Goal: Task Accomplishment & Management: Manage account settings

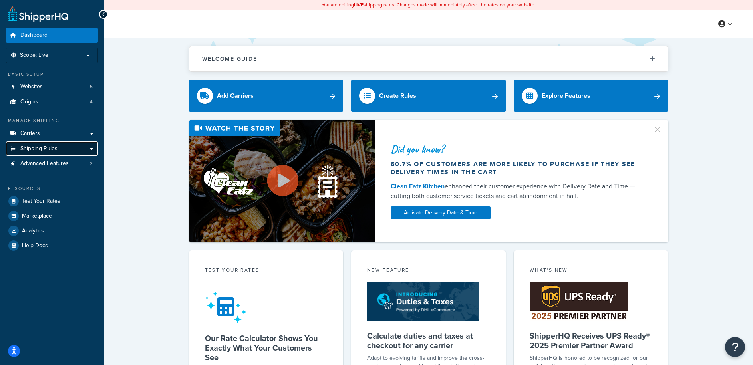
click at [39, 154] on link "Shipping Rules" at bounding box center [52, 148] width 92 height 15
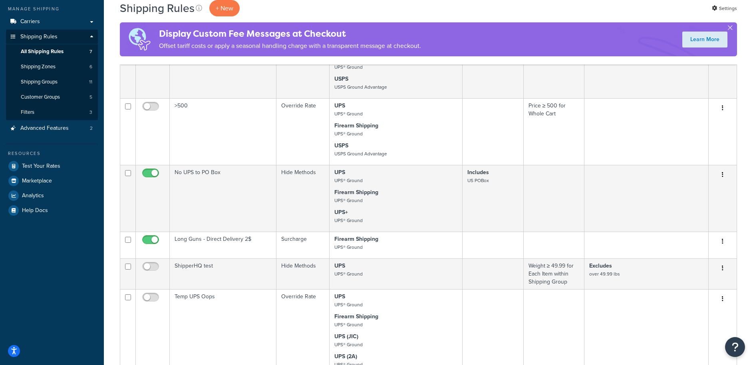
scroll to position [75, 0]
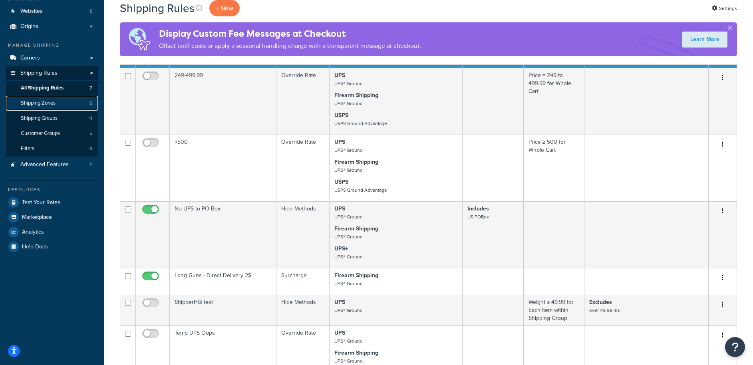
click at [50, 104] on span "Shipping Zones" at bounding box center [38, 103] width 35 height 7
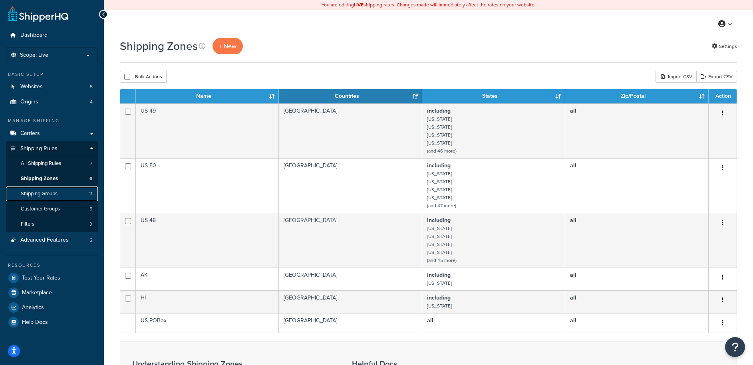
click at [39, 189] on link "Shipping Groups 11" at bounding box center [52, 194] width 92 height 15
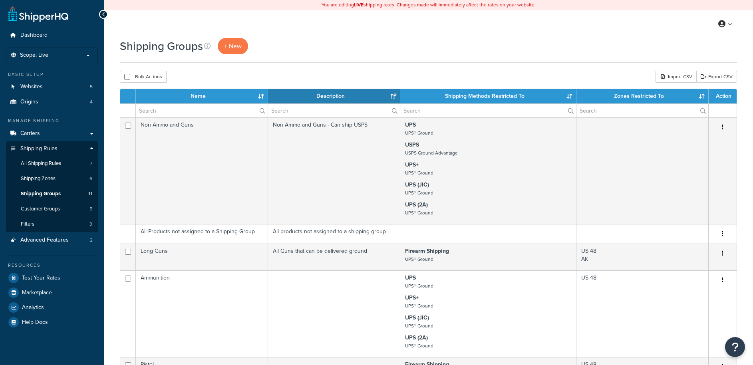
select select "15"
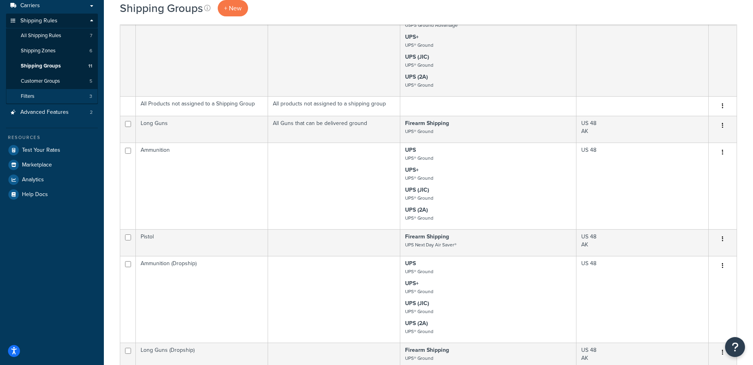
scroll to position [123, 0]
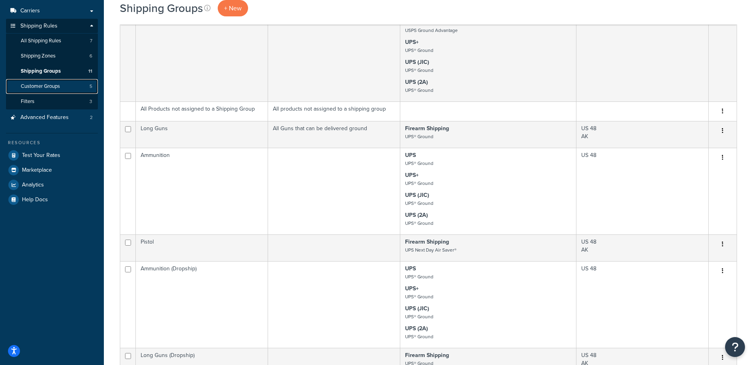
click at [48, 87] on span "Customer Groups" at bounding box center [40, 86] width 39 height 7
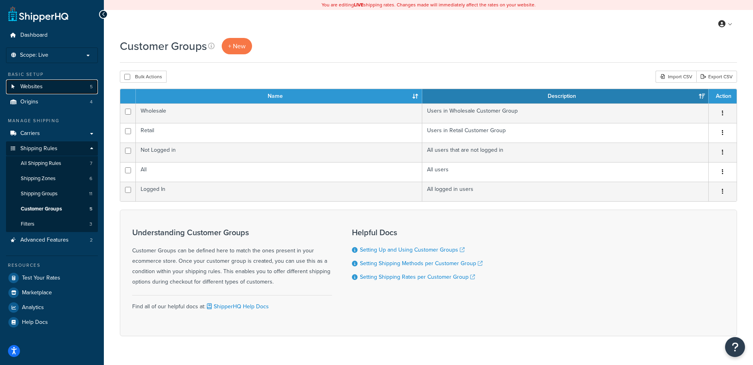
click at [37, 88] on span "Websites" at bounding box center [31, 86] width 22 height 7
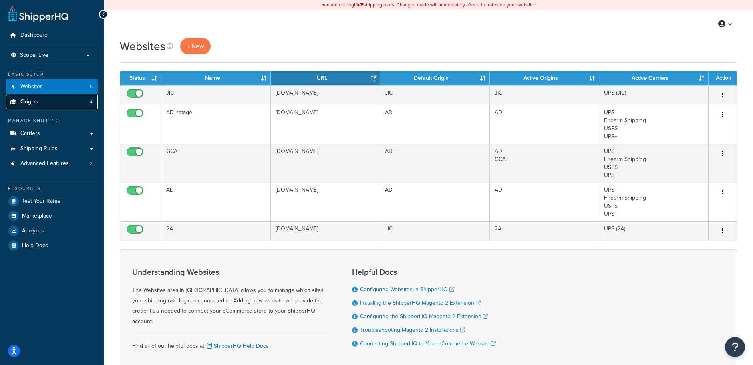
click at [21, 104] on span "Origins" at bounding box center [29, 102] width 18 height 7
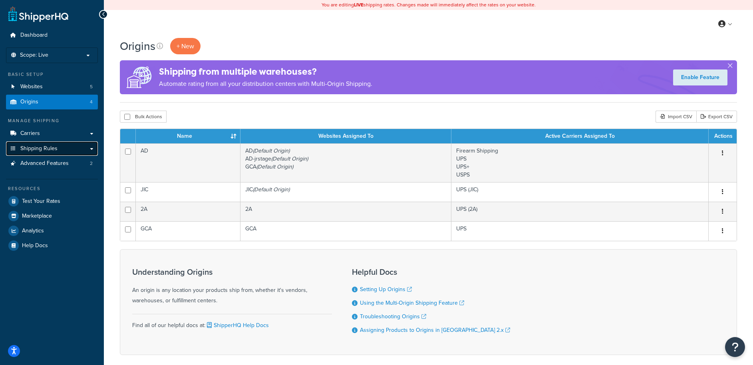
click at [37, 152] on link "Shipping Rules" at bounding box center [52, 148] width 92 height 15
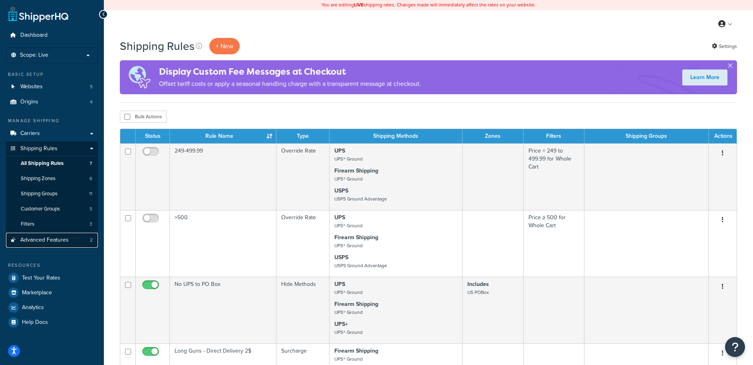
click at [42, 237] on span "Advanced Features" at bounding box center [44, 240] width 48 height 7
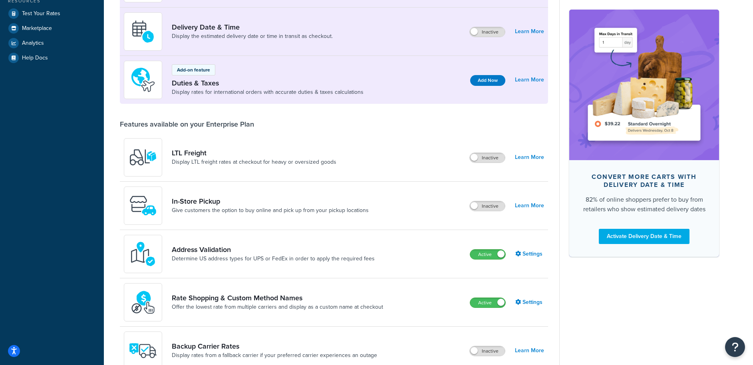
scroll to position [23, 0]
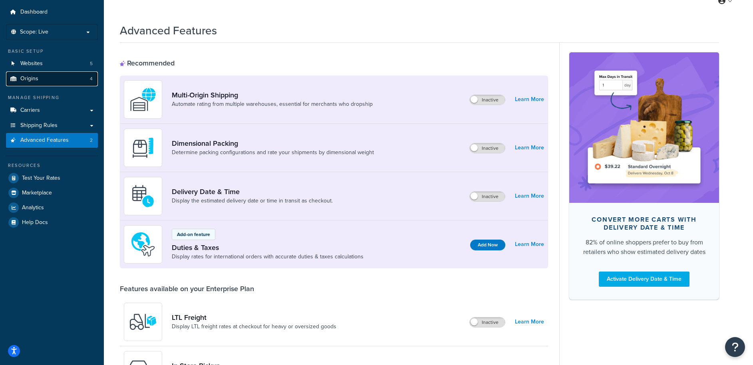
click at [32, 76] on span "Origins" at bounding box center [29, 78] width 18 height 7
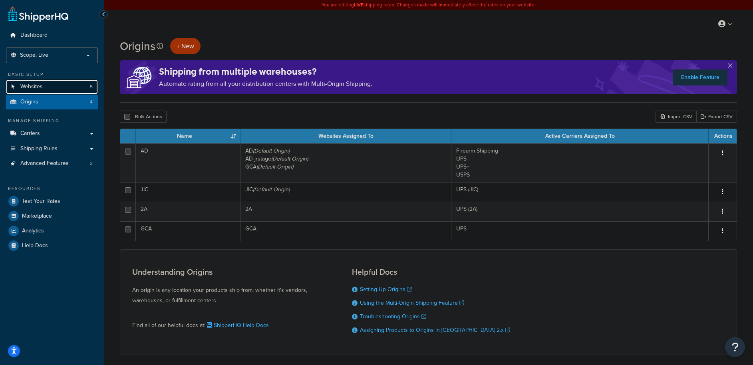
click at [43, 88] on link "Websites 5" at bounding box center [52, 86] width 92 height 15
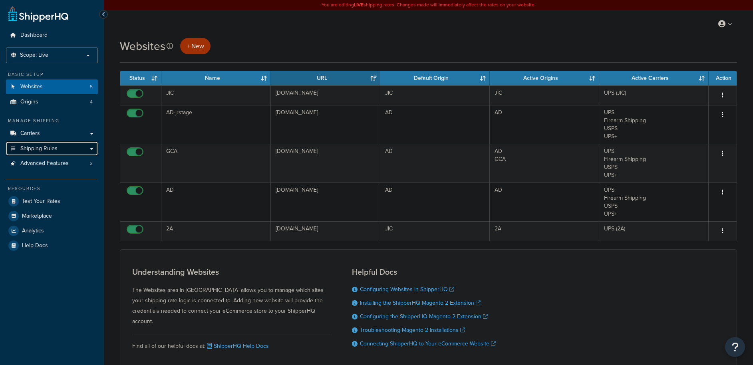
click at [45, 149] on span "Shipping Rules" at bounding box center [38, 148] width 37 height 7
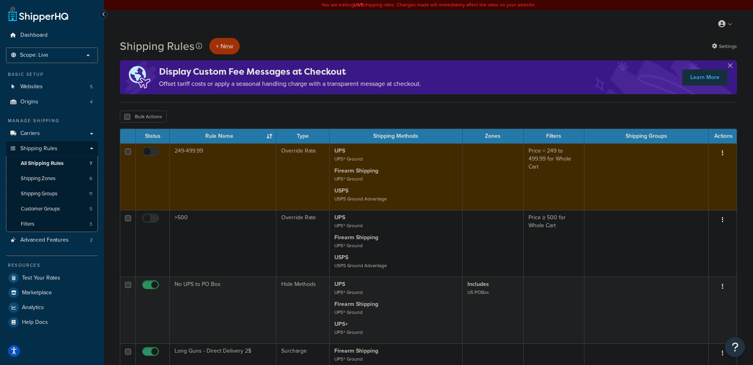
scroll to position [147, 0]
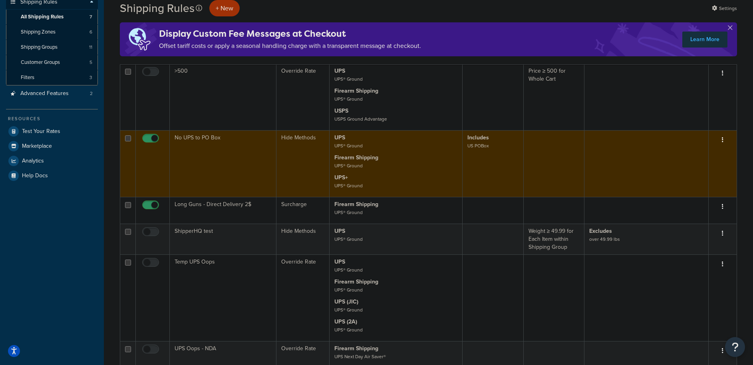
click at [691, 155] on td at bounding box center [646, 163] width 124 height 67
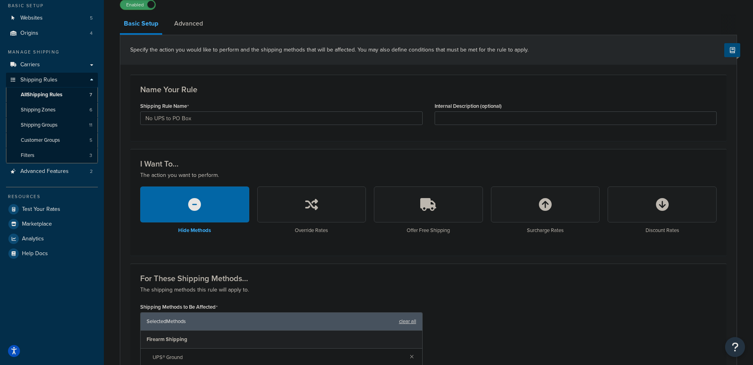
scroll to position [9, 0]
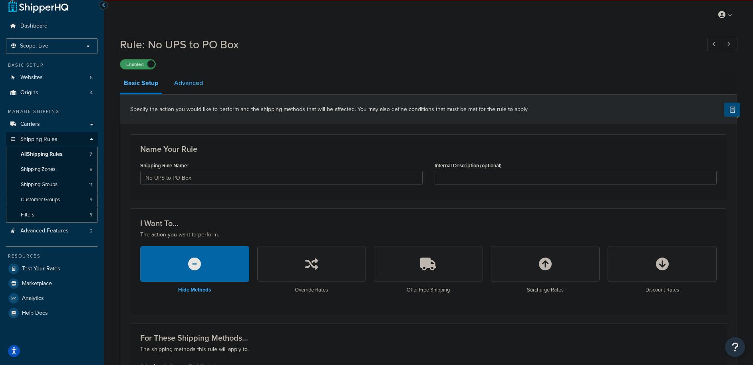
click at [188, 86] on link "Advanced" at bounding box center [188, 82] width 37 height 19
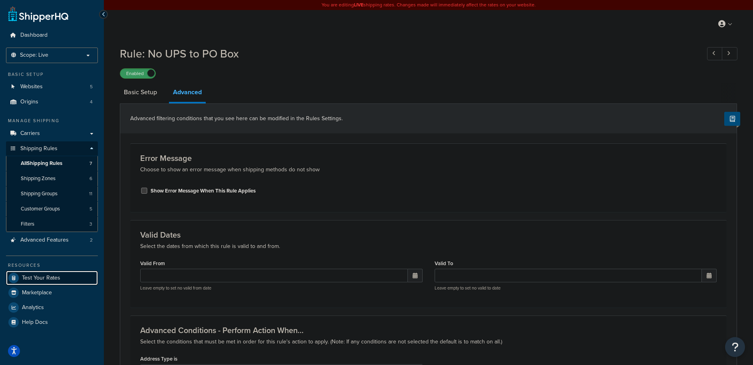
click at [20, 281] on link "Test Your Rates" at bounding box center [52, 278] width 92 height 14
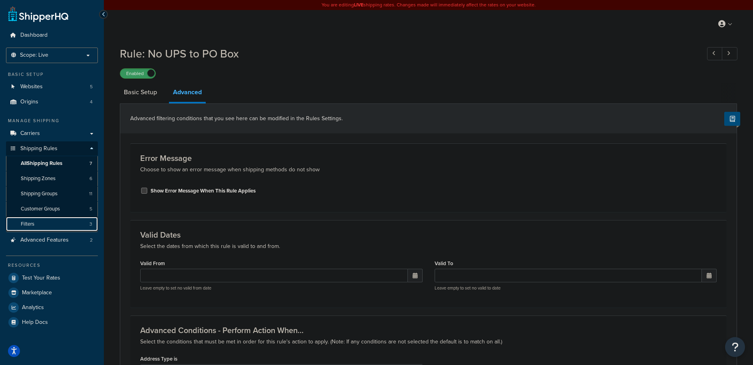
click at [42, 227] on link "Filters 3" at bounding box center [52, 224] width 92 height 15
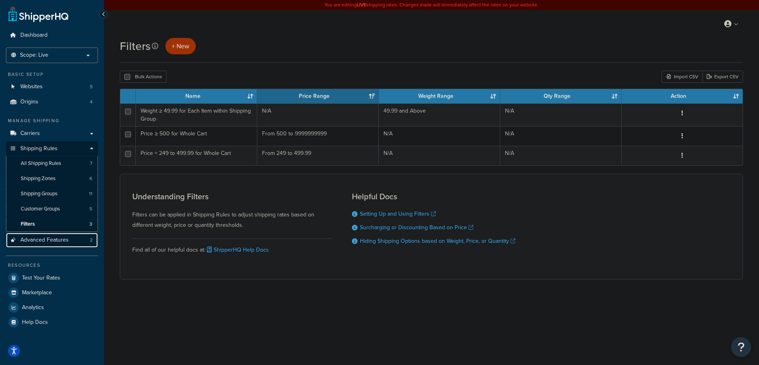
click at [28, 242] on span "Advanced Features" at bounding box center [44, 240] width 48 height 7
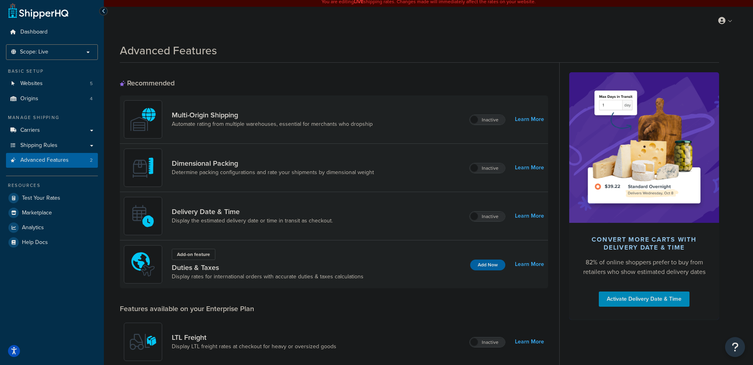
scroll to position [13, 0]
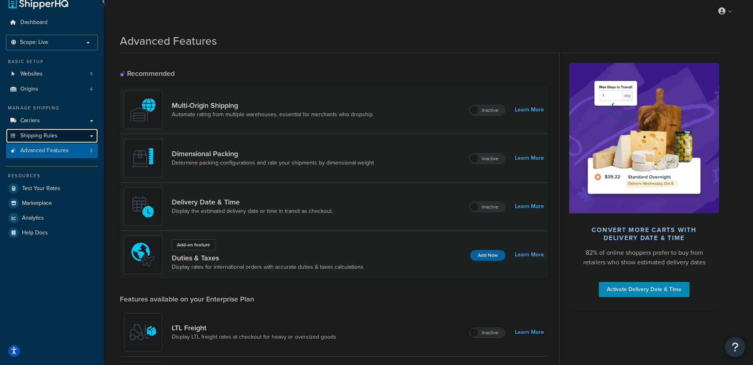
click at [43, 133] on span "Shipping Rules" at bounding box center [38, 136] width 37 height 7
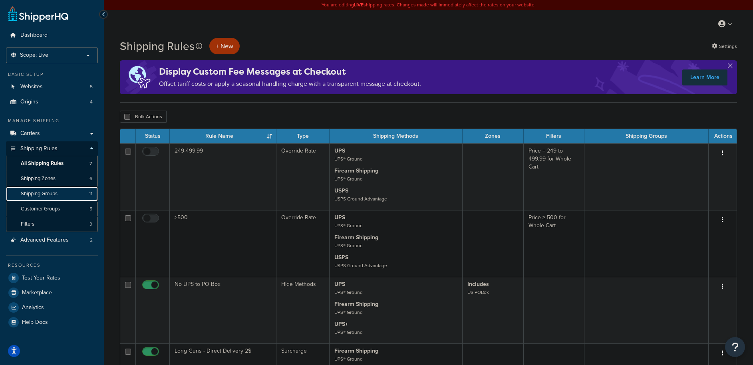
click at [46, 189] on link "Shipping Groups 11" at bounding box center [52, 194] width 92 height 15
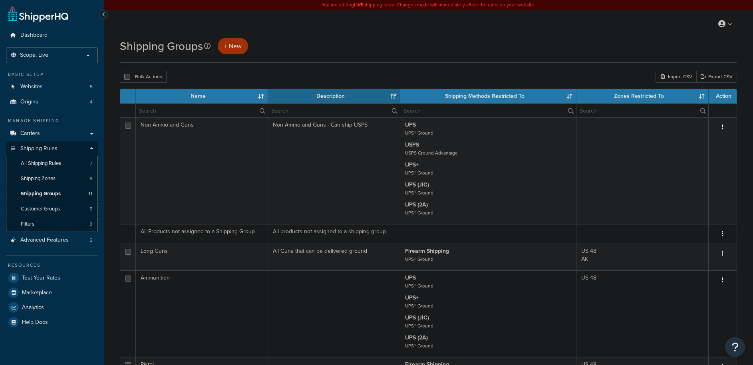
select select "15"
click at [43, 204] on link "Customer Groups 5" at bounding box center [52, 209] width 92 height 15
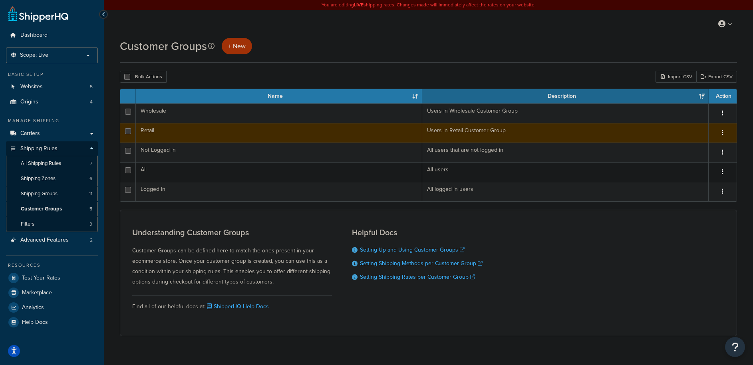
click at [167, 135] on td "Retail" at bounding box center [279, 133] width 286 height 20
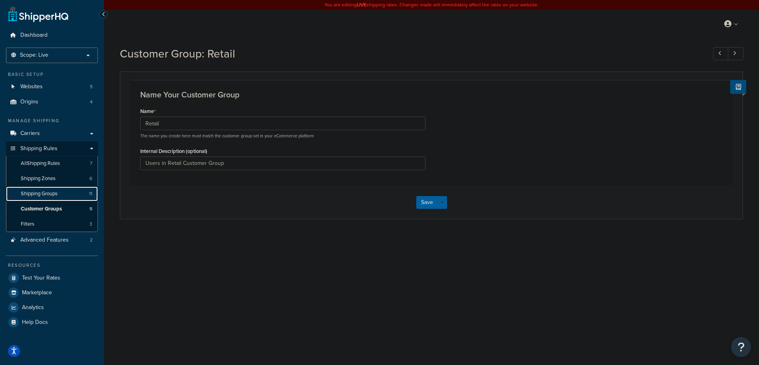
click at [54, 194] on span "Shipping Groups" at bounding box center [39, 194] width 37 height 7
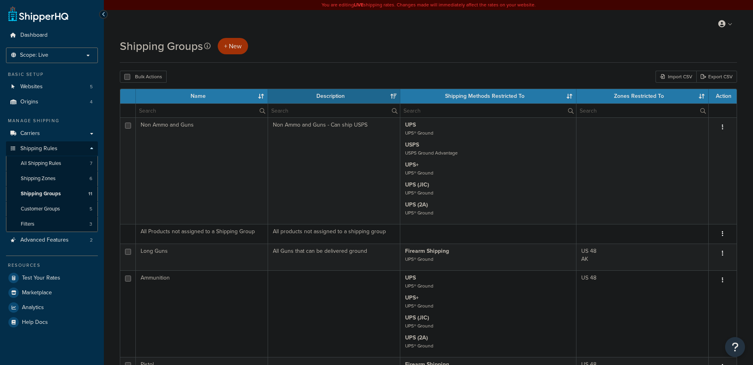
select select "15"
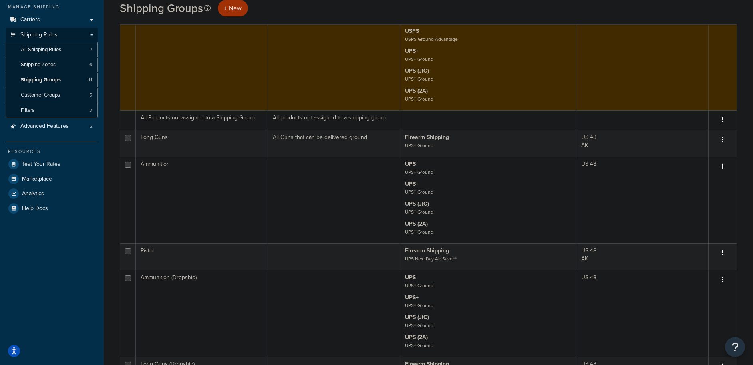
scroll to position [133, 0]
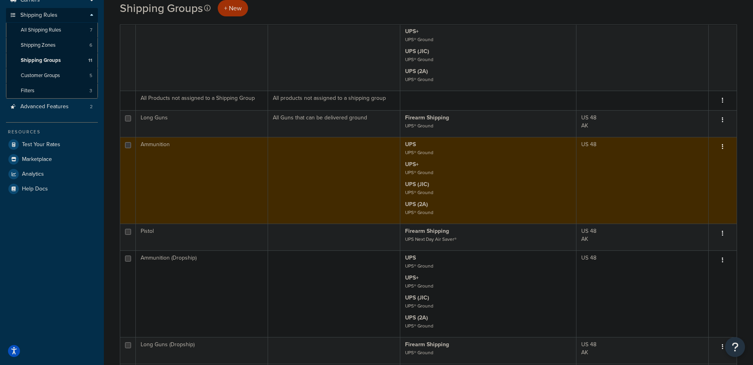
click at [300, 175] on td at bounding box center [334, 180] width 132 height 87
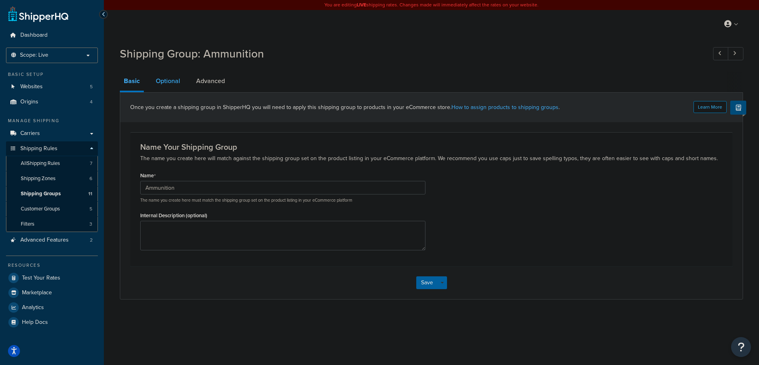
click at [171, 77] on link "Optional" at bounding box center [168, 80] width 32 height 19
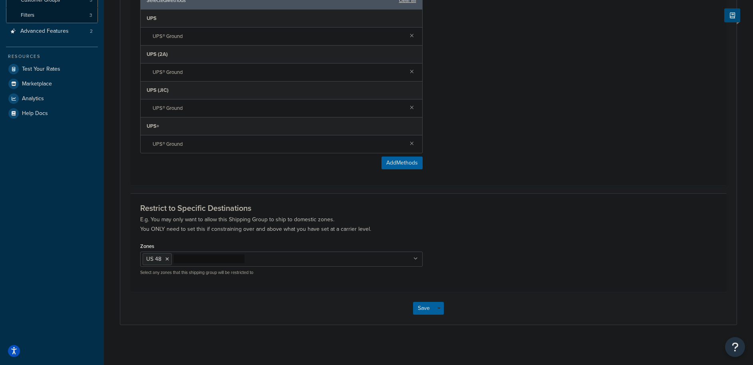
scroll to position [53, 0]
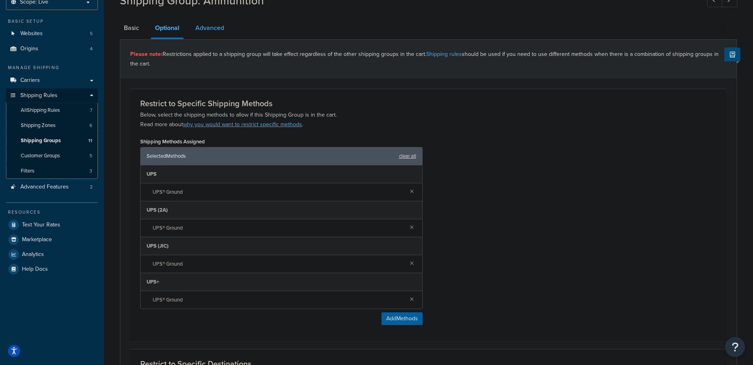
click at [209, 34] on link "Advanced" at bounding box center [209, 27] width 37 height 19
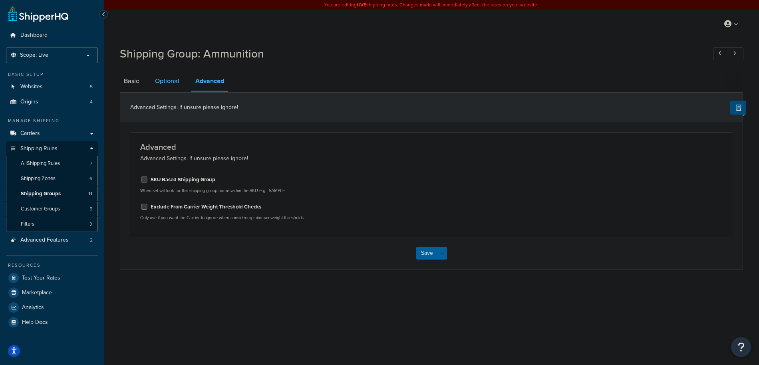
click at [169, 82] on link "Optional" at bounding box center [167, 80] width 32 height 19
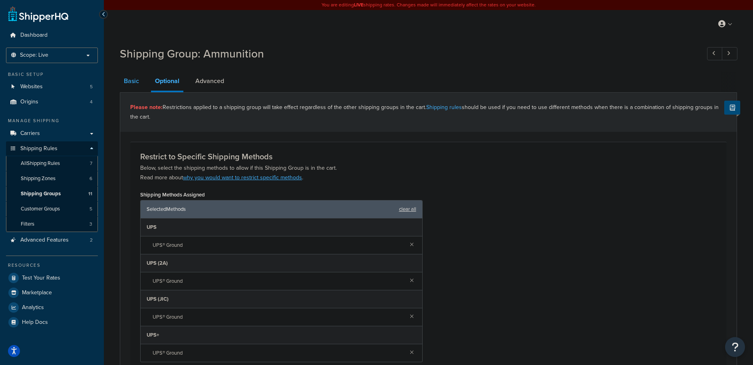
click at [138, 87] on link "Basic" at bounding box center [131, 80] width 23 height 19
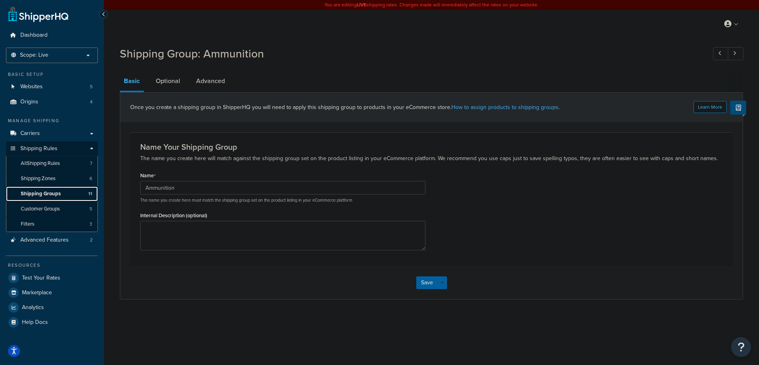
click at [57, 193] on span "Shipping Groups" at bounding box center [41, 194] width 40 height 7
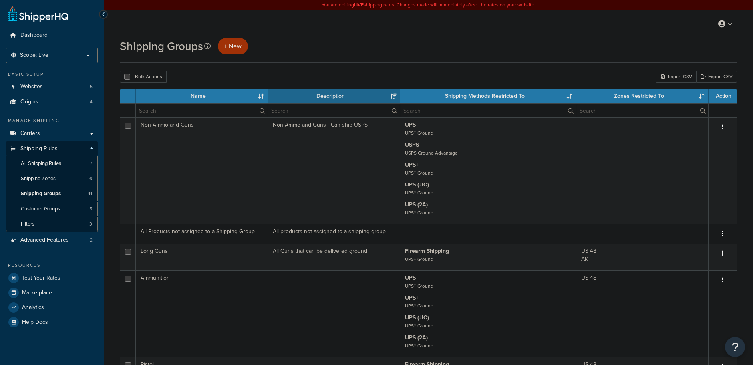
select select "15"
click at [50, 164] on span "All Shipping Rules" at bounding box center [41, 163] width 40 height 7
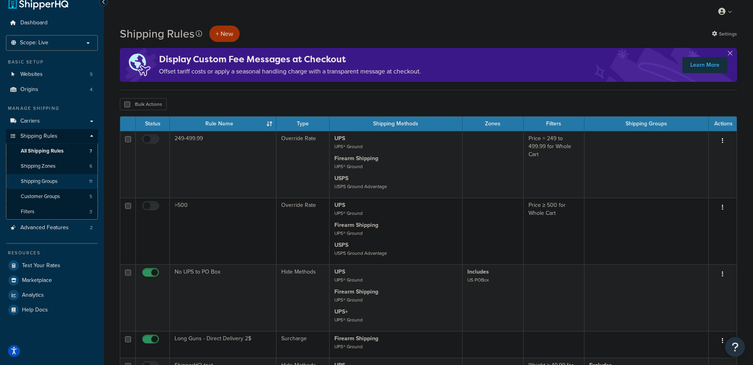
scroll to position [9, 0]
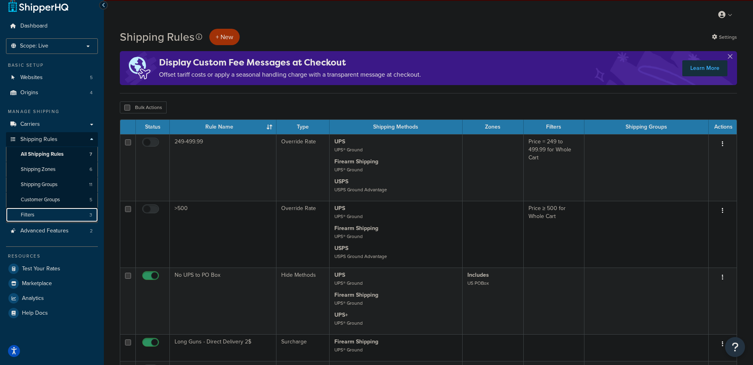
click at [43, 217] on link "Filters 3" at bounding box center [52, 215] width 92 height 15
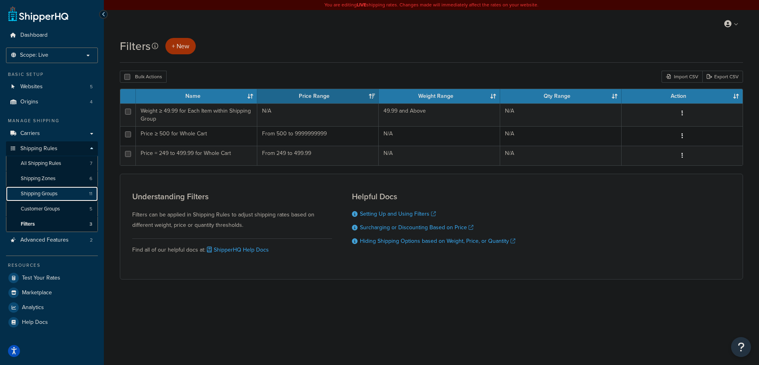
click at [48, 197] on link "Shipping Groups 11" at bounding box center [52, 194] width 92 height 15
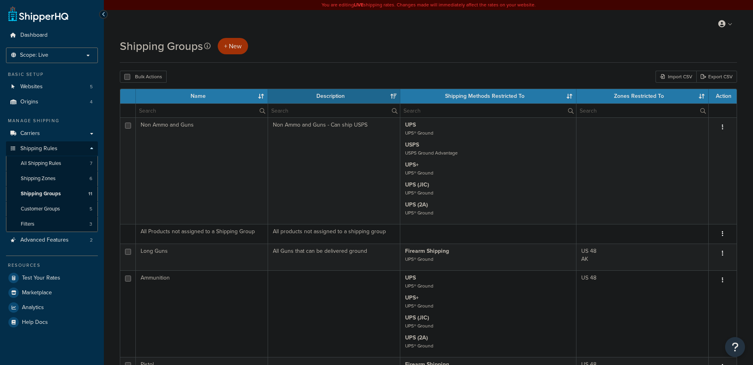
select select "15"
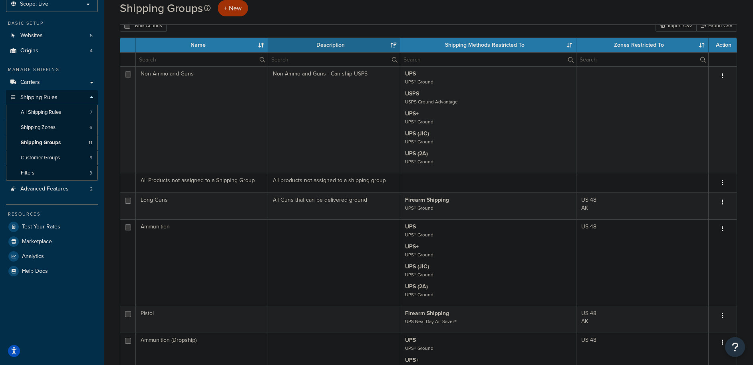
scroll to position [50, 0]
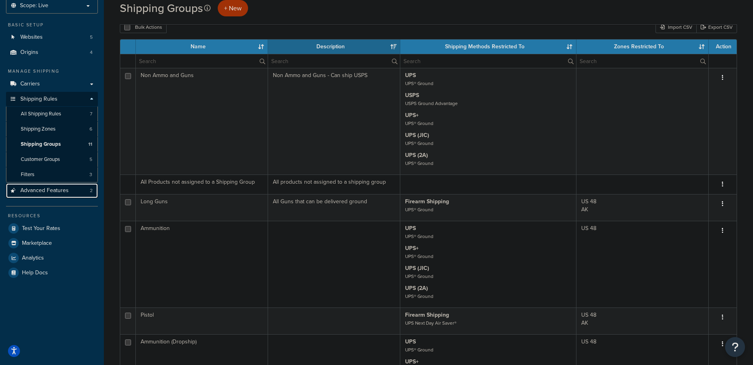
click at [41, 192] on span "Advanced Features" at bounding box center [44, 190] width 48 height 7
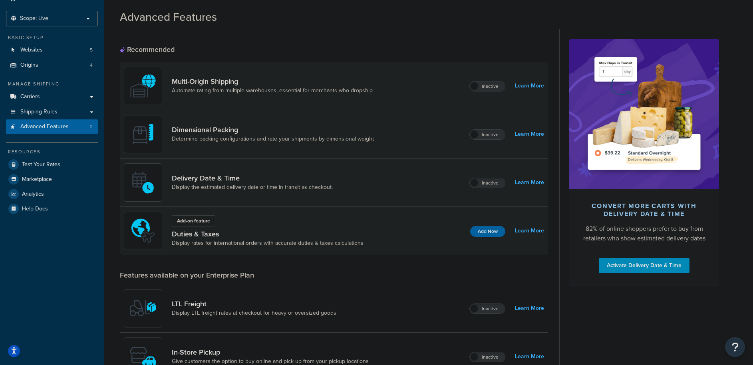
scroll to position [53, 0]
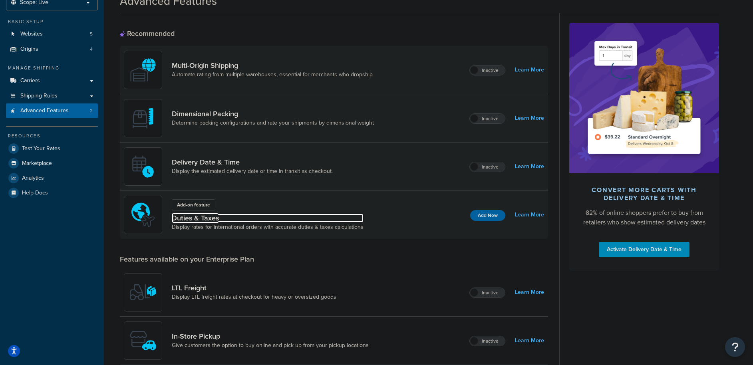
click at [193, 219] on link "Duties & Taxes" at bounding box center [268, 218] width 192 height 9
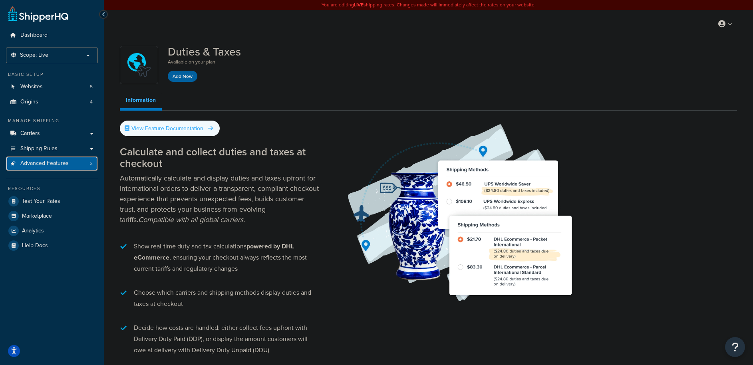
click at [68, 163] on span "Advanced Features" at bounding box center [44, 163] width 48 height 7
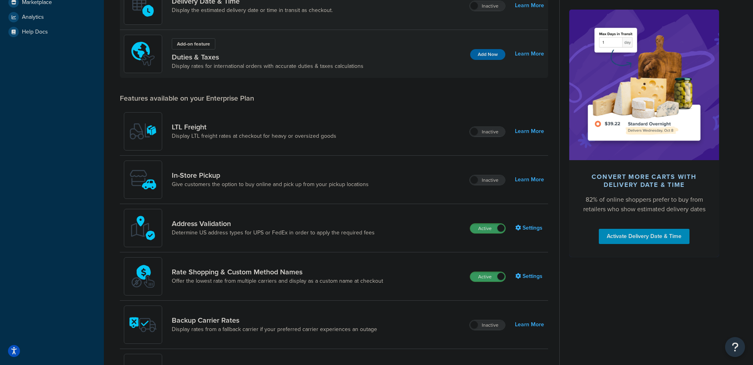
scroll to position [222, 0]
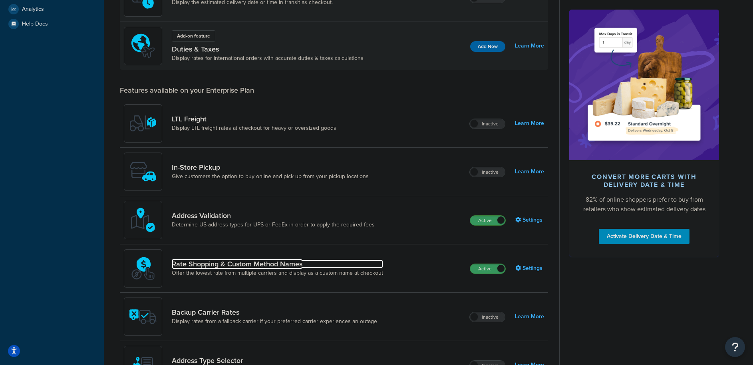
click at [223, 264] on link "Rate Shopping & Custom Method Names" at bounding box center [277, 264] width 211 height 9
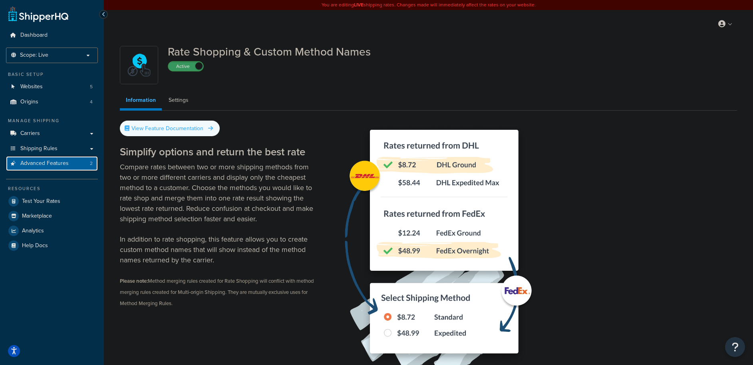
click at [66, 163] on span "Advanced Features" at bounding box center [44, 163] width 48 height 7
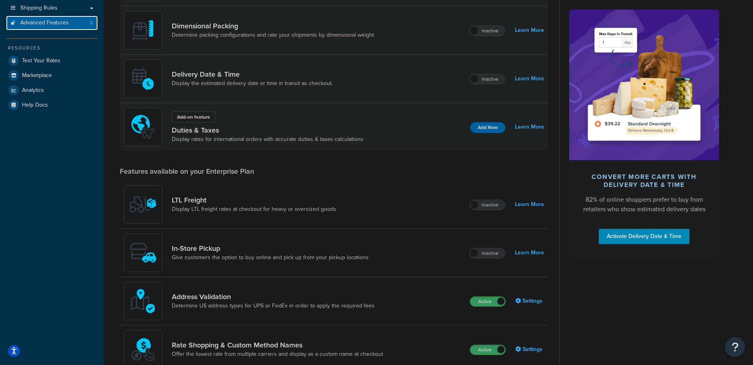
scroll to position [35, 0]
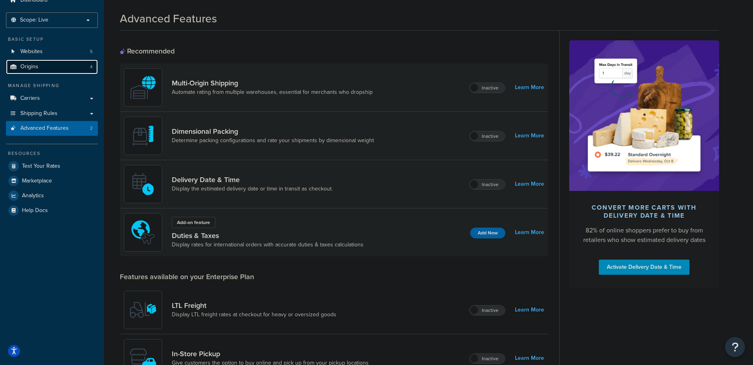
click at [42, 70] on link "Origins 4" at bounding box center [52, 67] width 92 height 15
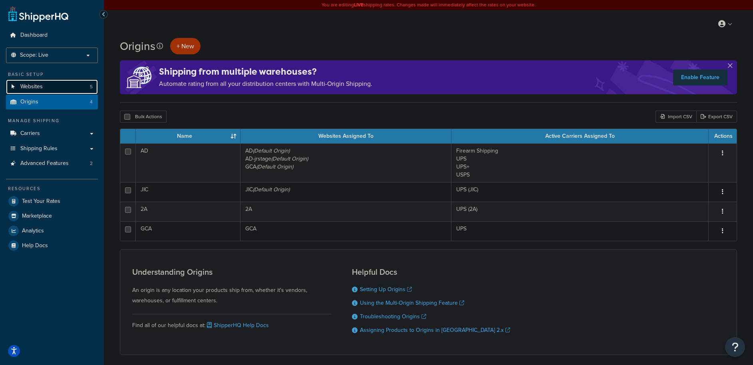
click at [37, 87] on span "Websites" at bounding box center [31, 86] width 22 height 7
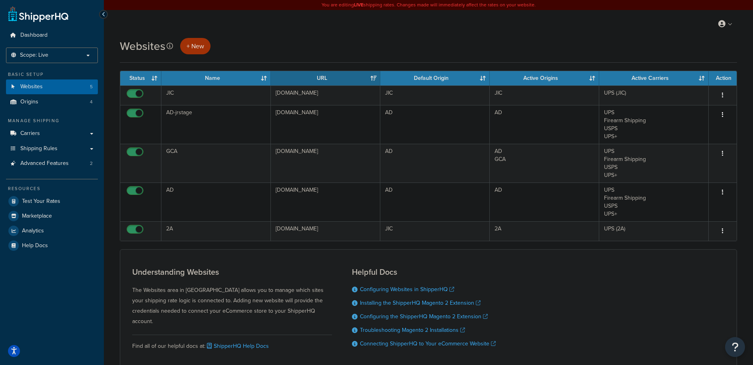
click at [28, 46] on ul "Dashboard Scope: Live Development Integration Test Basic Setup Websites 5 Origi…" at bounding box center [52, 140] width 92 height 225
click at [30, 39] on span "Dashboard" at bounding box center [33, 35] width 27 height 7
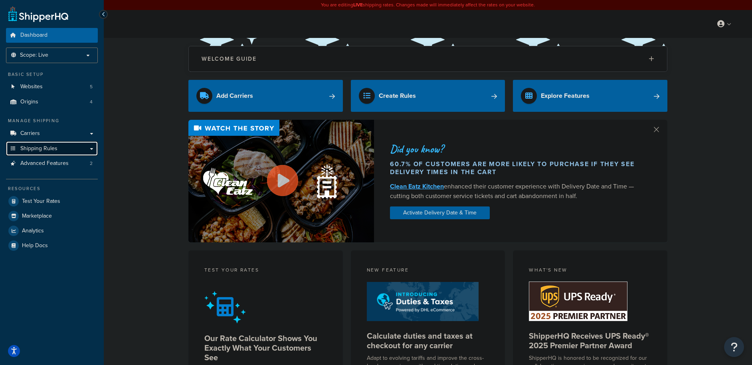
click at [52, 146] on span "Shipping Rules" at bounding box center [38, 148] width 37 height 7
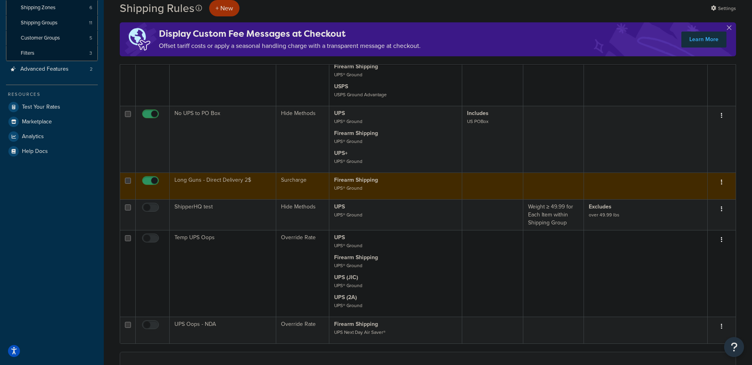
scroll to position [168, 0]
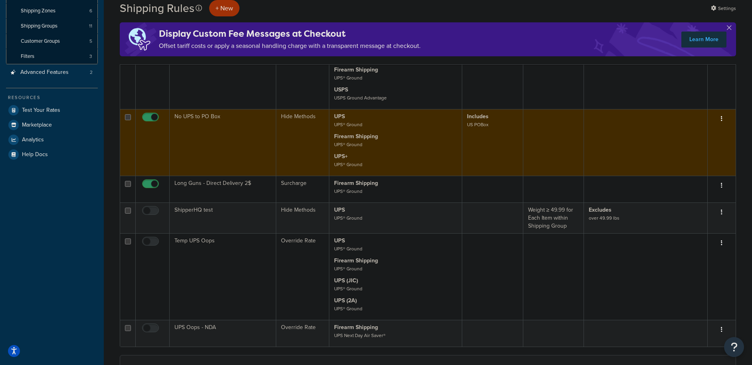
click at [236, 154] on td "No UPS to PO Box" at bounding box center [223, 142] width 107 height 67
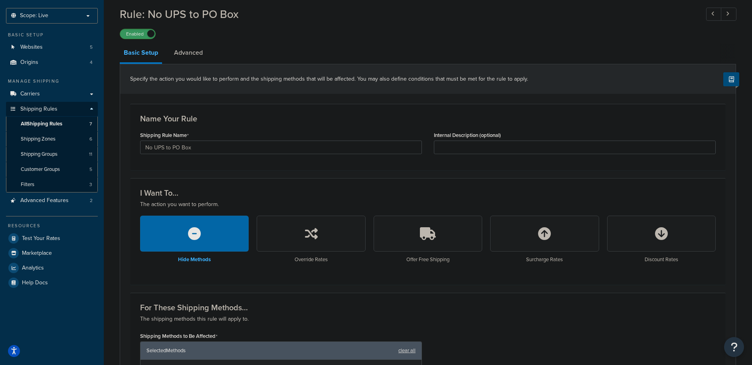
scroll to position [10, 0]
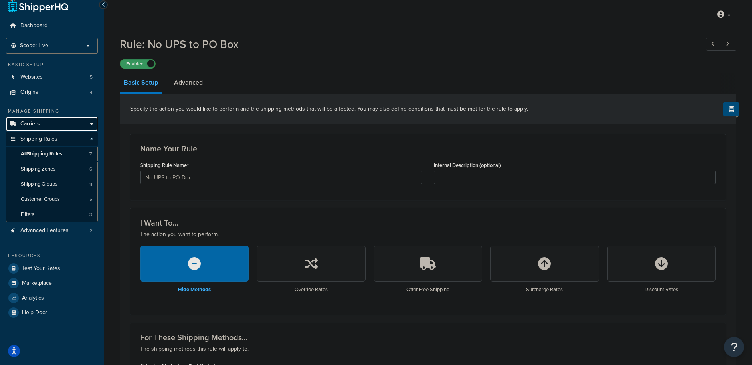
click at [35, 127] on span "Carriers" at bounding box center [30, 124] width 20 height 7
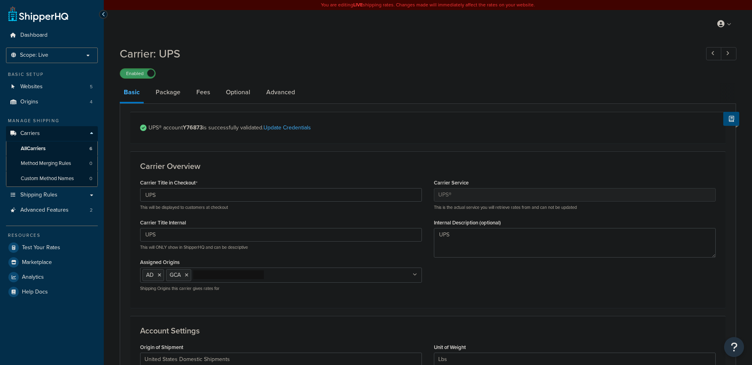
select select "ups"
click at [177, 95] on link "Package" at bounding box center [168, 92] width 33 height 19
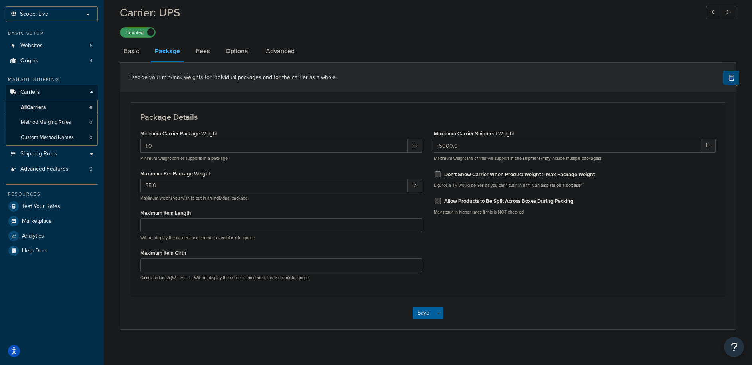
scroll to position [46, 0]
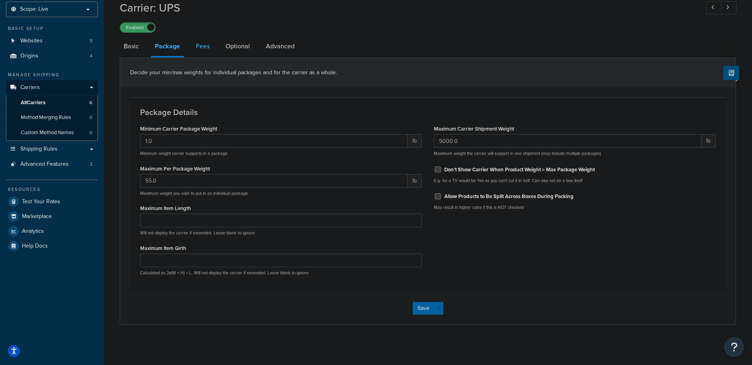
click at [199, 49] on link "Fees" at bounding box center [203, 46] width 22 height 19
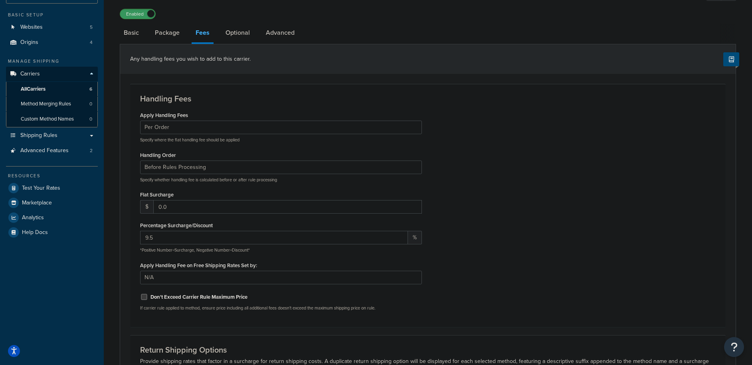
scroll to position [33, 0]
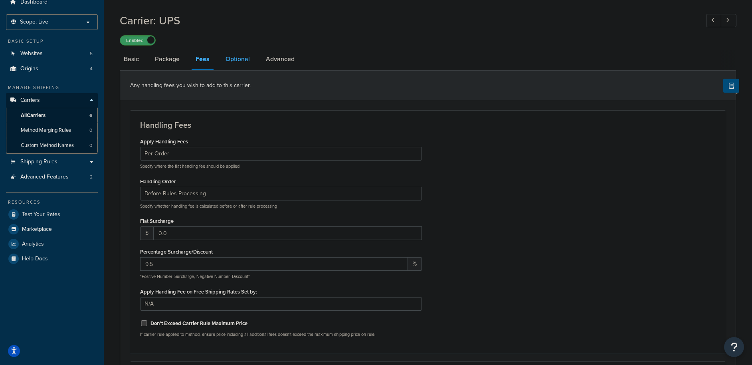
click at [227, 64] on link "Optional" at bounding box center [238, 59] width 32 height 19
select select "residential"
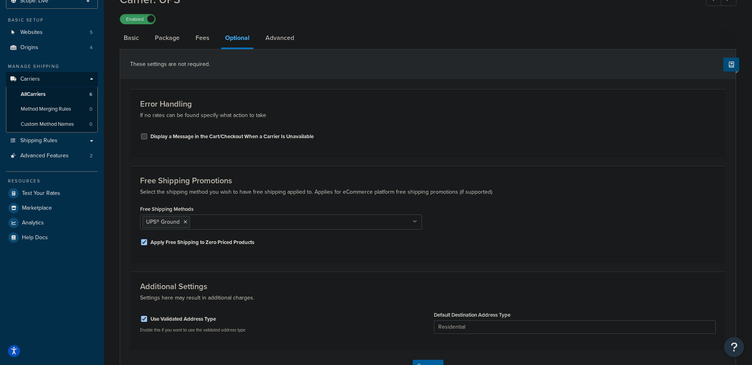
scroll to position [50, 0]
